Goal: Find specific page/section: Find specific page/section

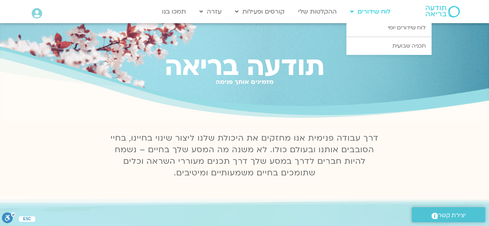
click at [376, 9] on link "לוח שידורים" at bounding box center [370, 11] width 48 height 15
click at [412, 28] on link "לוח שידורים יומי" at bounding box center [388, 28] width 85 height 18
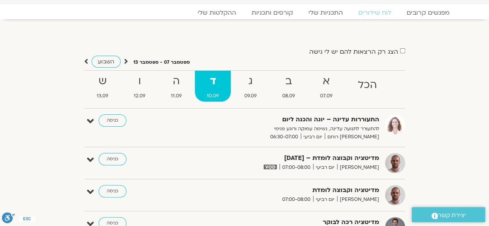
scroll to position [75, 0]
